Goal: Ask a question

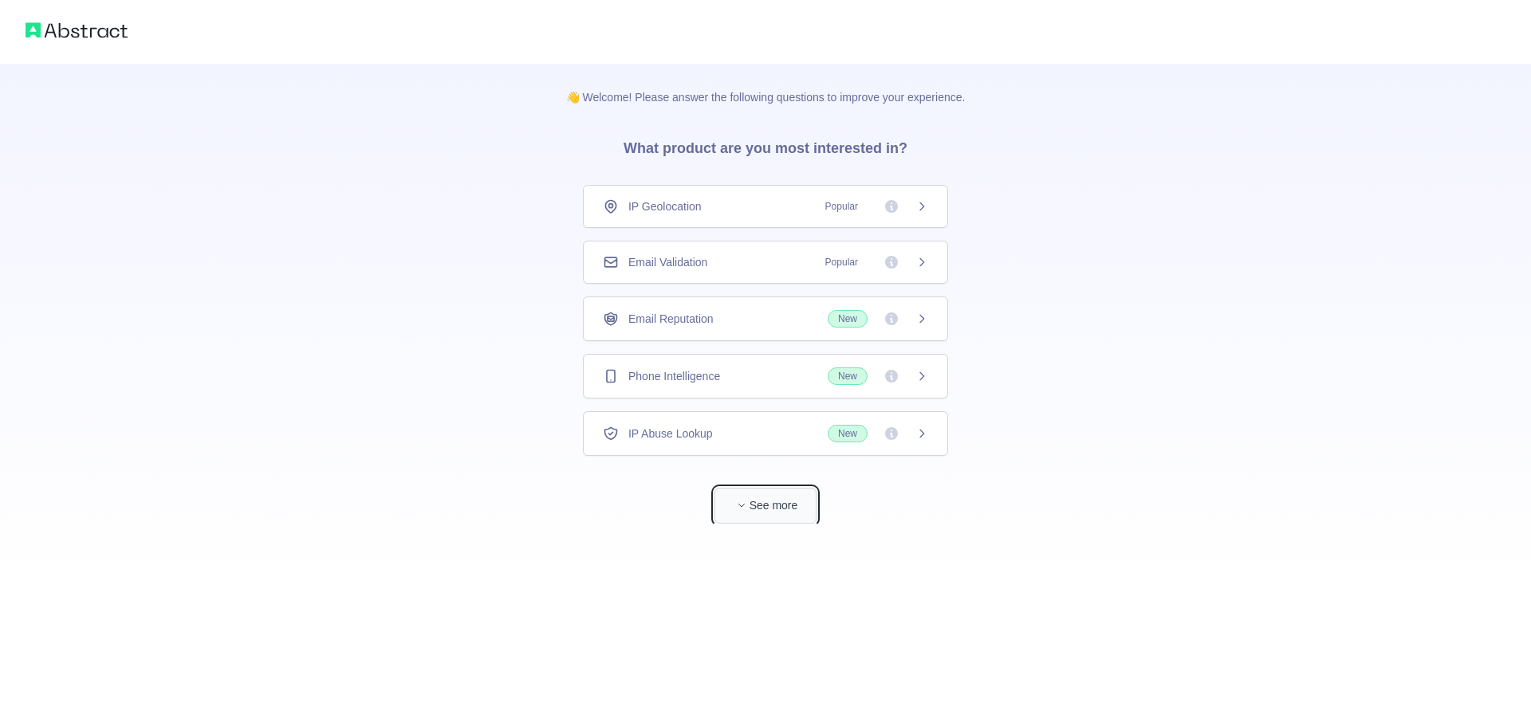
click at [785, 498] on button "See more" at bounding box center [765, 506] width 102 height 36
click at [914, 207] on icon at bounding box center [915, 206] width 13 height 13
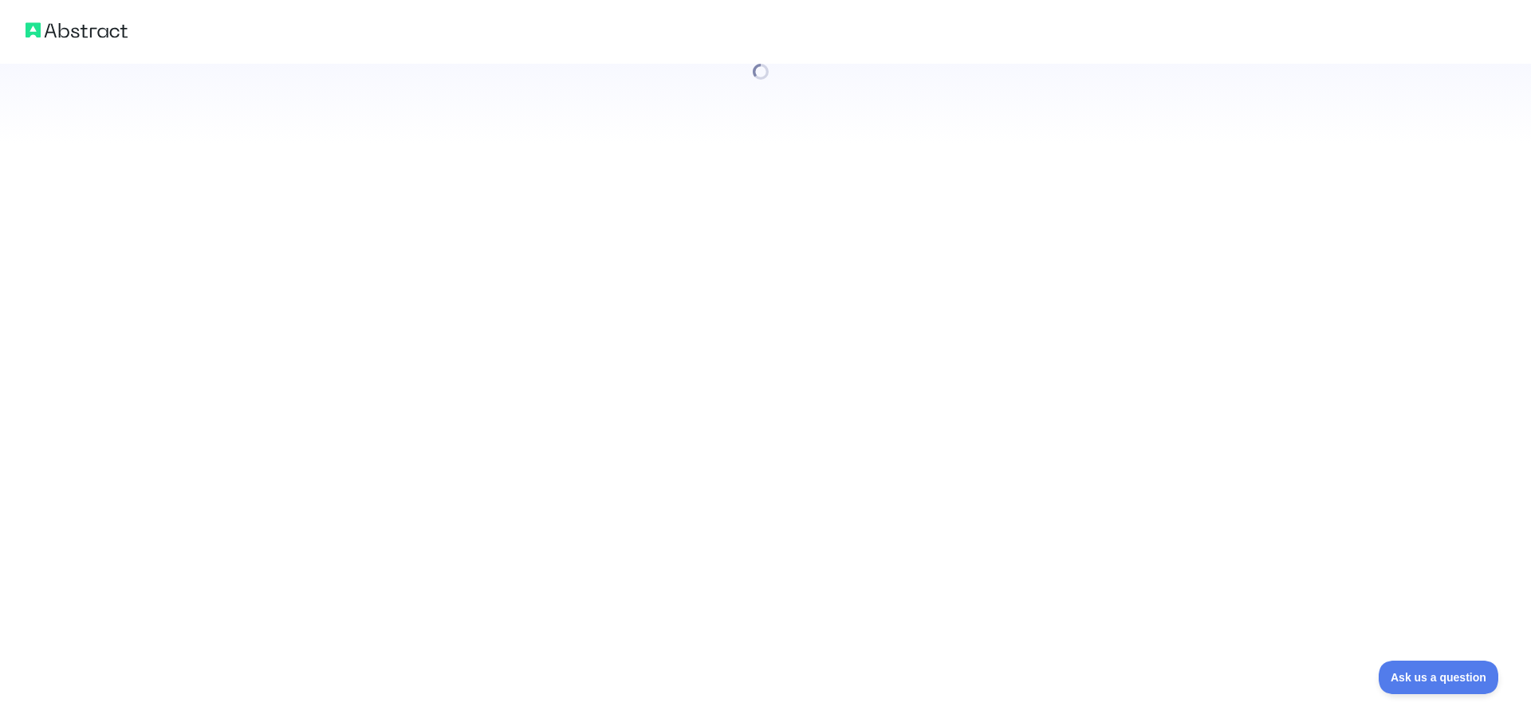
click at [697, 269] on div at bounding box center [765, 363] width 1531 height 726
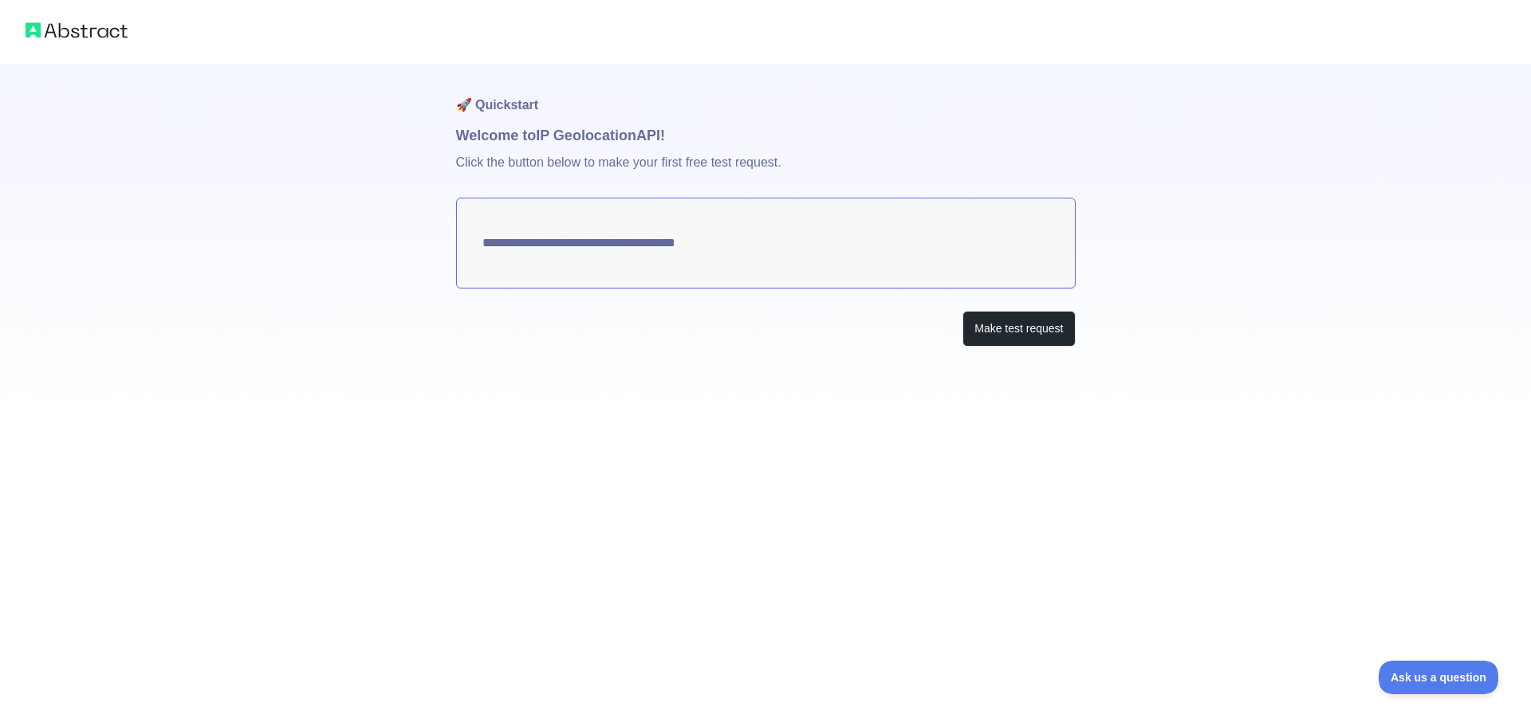
type textarea "**********"
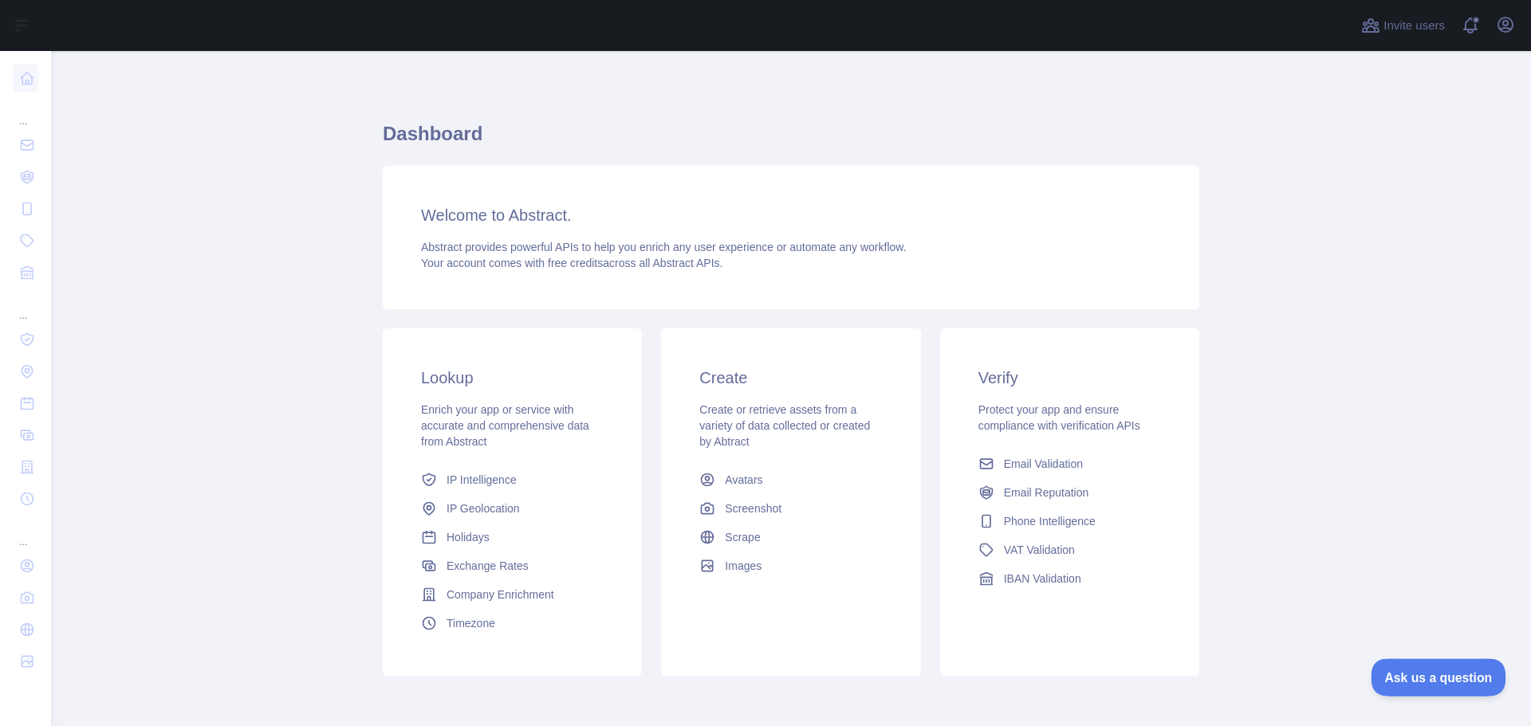
drag, startPoint x: 1422, startPoint y: 674, endPoint x: 2901, endPoint y: 1349, distance: 1625.3
click at [1422, 674] on span "Ask us a question" at bounding box center [1431, 675] width 120 height 11
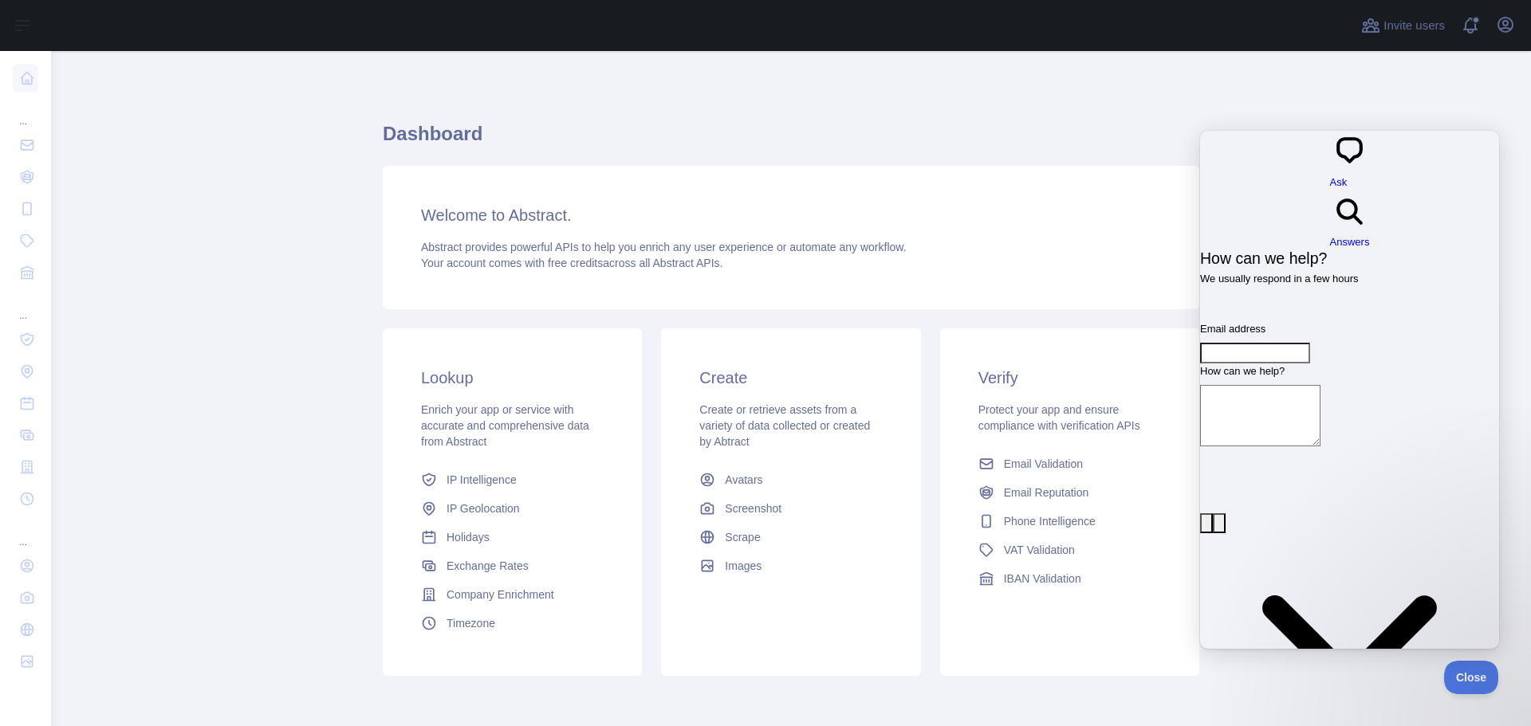
click at [839, 116] on div "Dashboard Welcome to Abstract. Abstract provides powerful APIs to help you enri…" at bounding box center [791, 393] width 816 height 609
drag, startPoint x: 1467, startPoint y: 681, endPoint x: 1521, endPoint y: 660, distance: 58.0
click at [1467, 679] on button "Close" at bounding box center [1467, 675] width 54 height 33
